Goal: Transaction & Acquisition: Purchase product/service

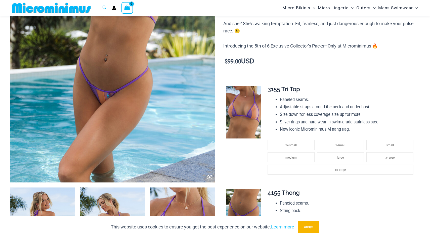
scroll to position [172, 0]
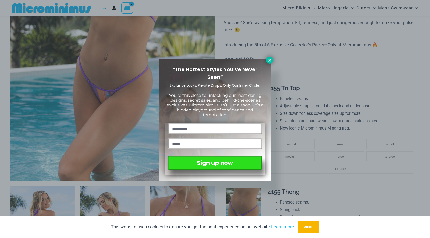
click at [271, 61] on icon at bounding box center [270, 60] width 5 height 5
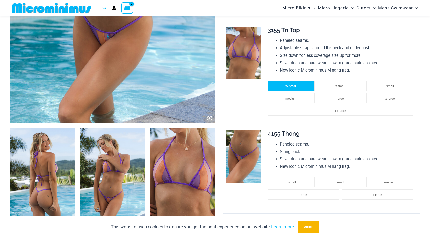
scroll to position [258, 0]
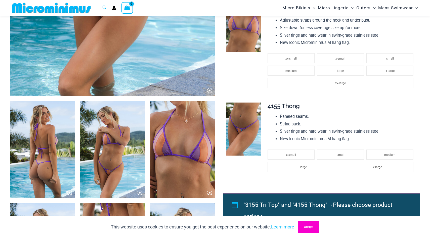
click at [302, 225] on button "Accept" at bounding box center [308, 227] width 21 height 12
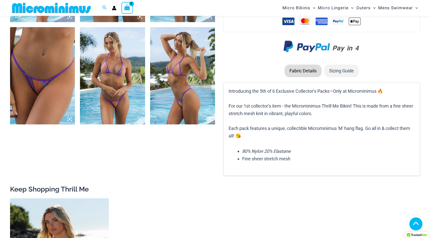
scroll to position [538, 0]
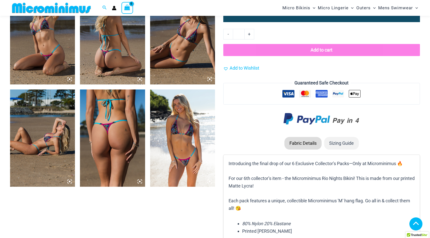
scroll to position [475, 0]
